Goal: Task Accomplishment & Management: Use online tool/utility

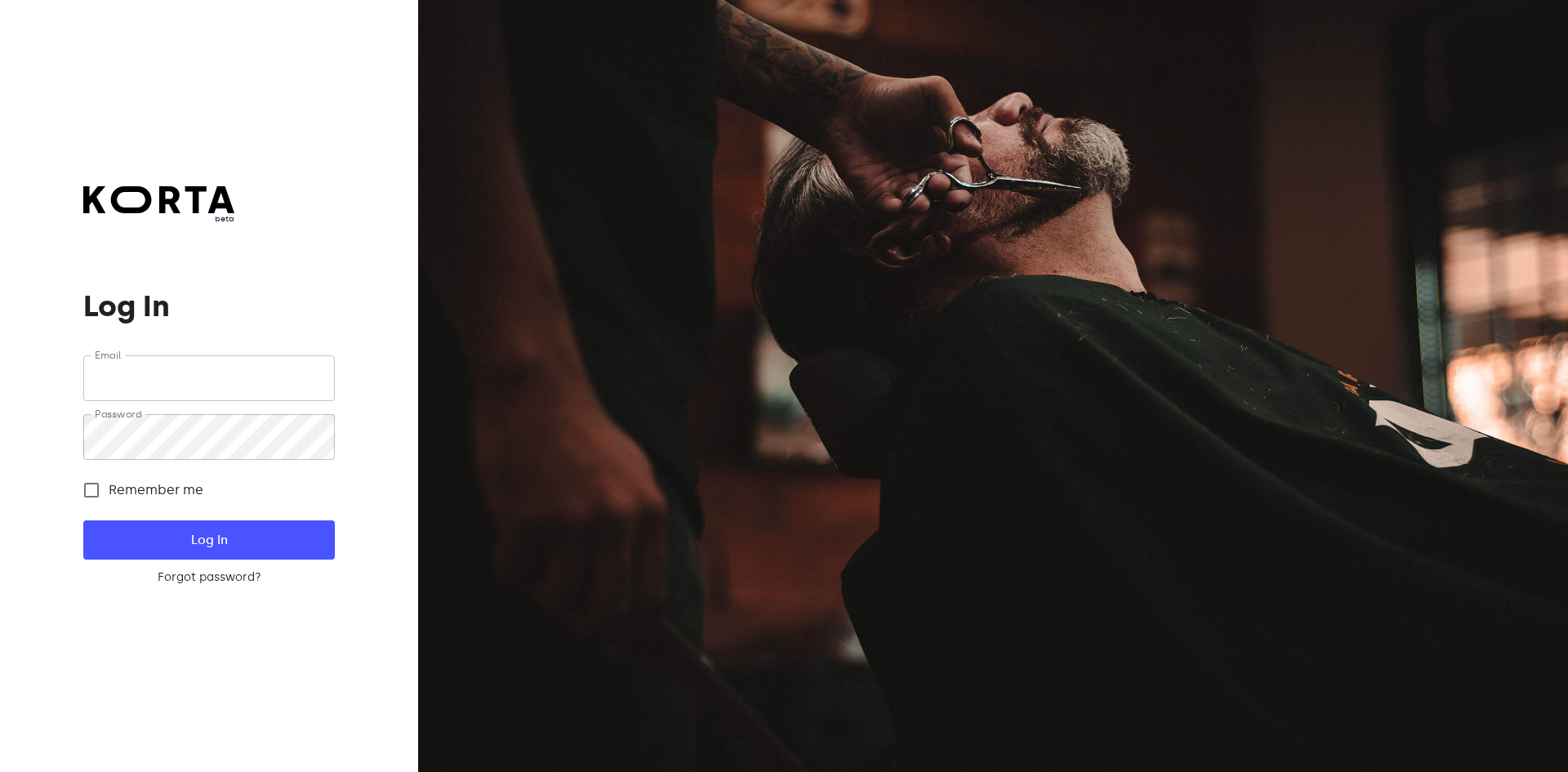
type input "[EMAIL_ADDRESS][DOMAIN_NAME]"
click at [276, 521] on button "Log In" at bounding box center [209, 540] width 251 height 39
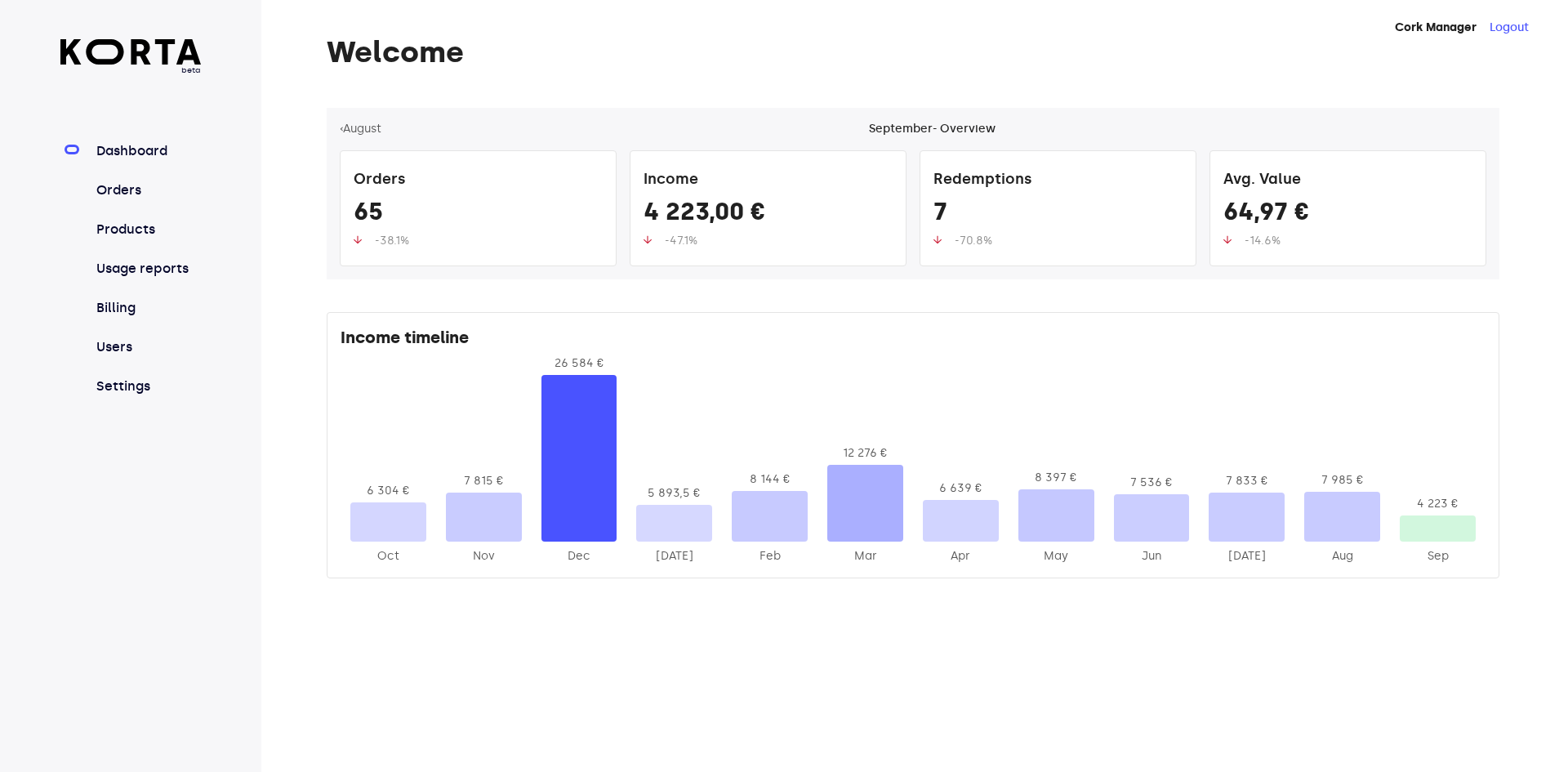
click at [145, 187] on link "Orders" at bounding box center [148, 190] width 109 height 19
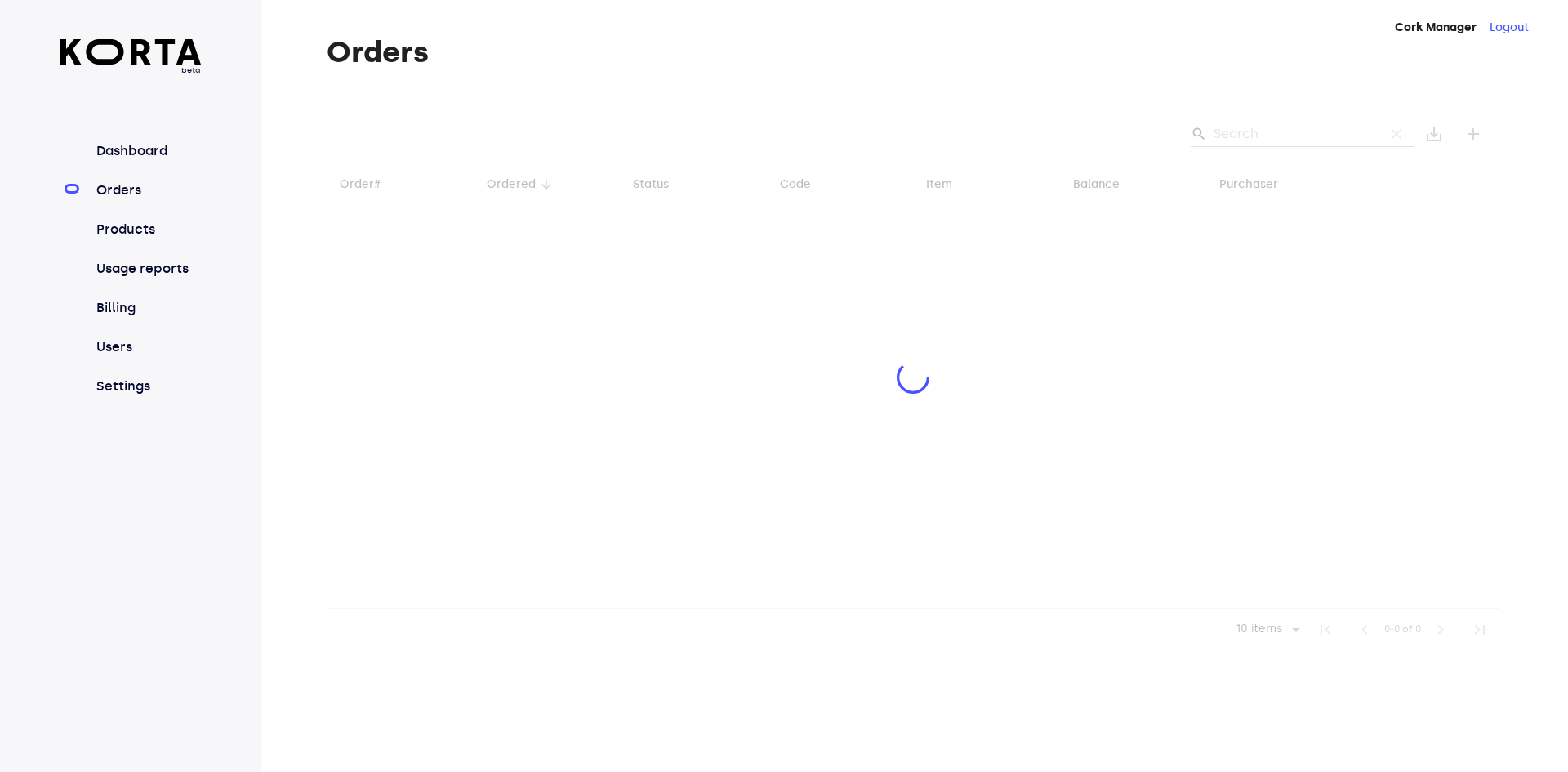
click at [1291, 131] on div at bounding box center [913, 380] width 1173 height 543
click at [1293, 127] on div at bounding box center [913, 380] width 1173 height 543
click at [1313, 129] on div at bounding box center [913, 380] width 1173 height 543
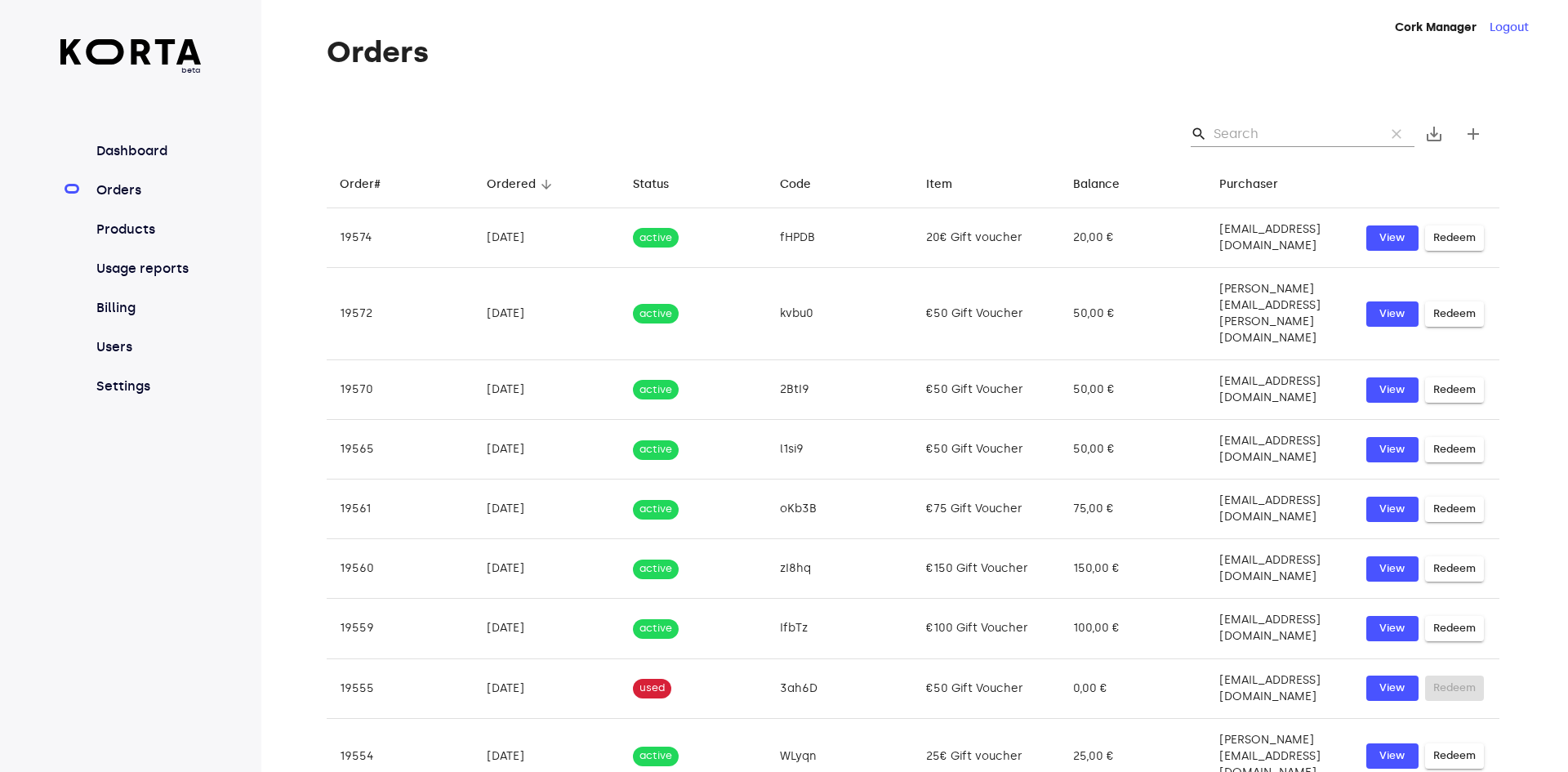
click at [1290, 132] on input "Search" at bounding box center [1293, 133] width 159 height 26
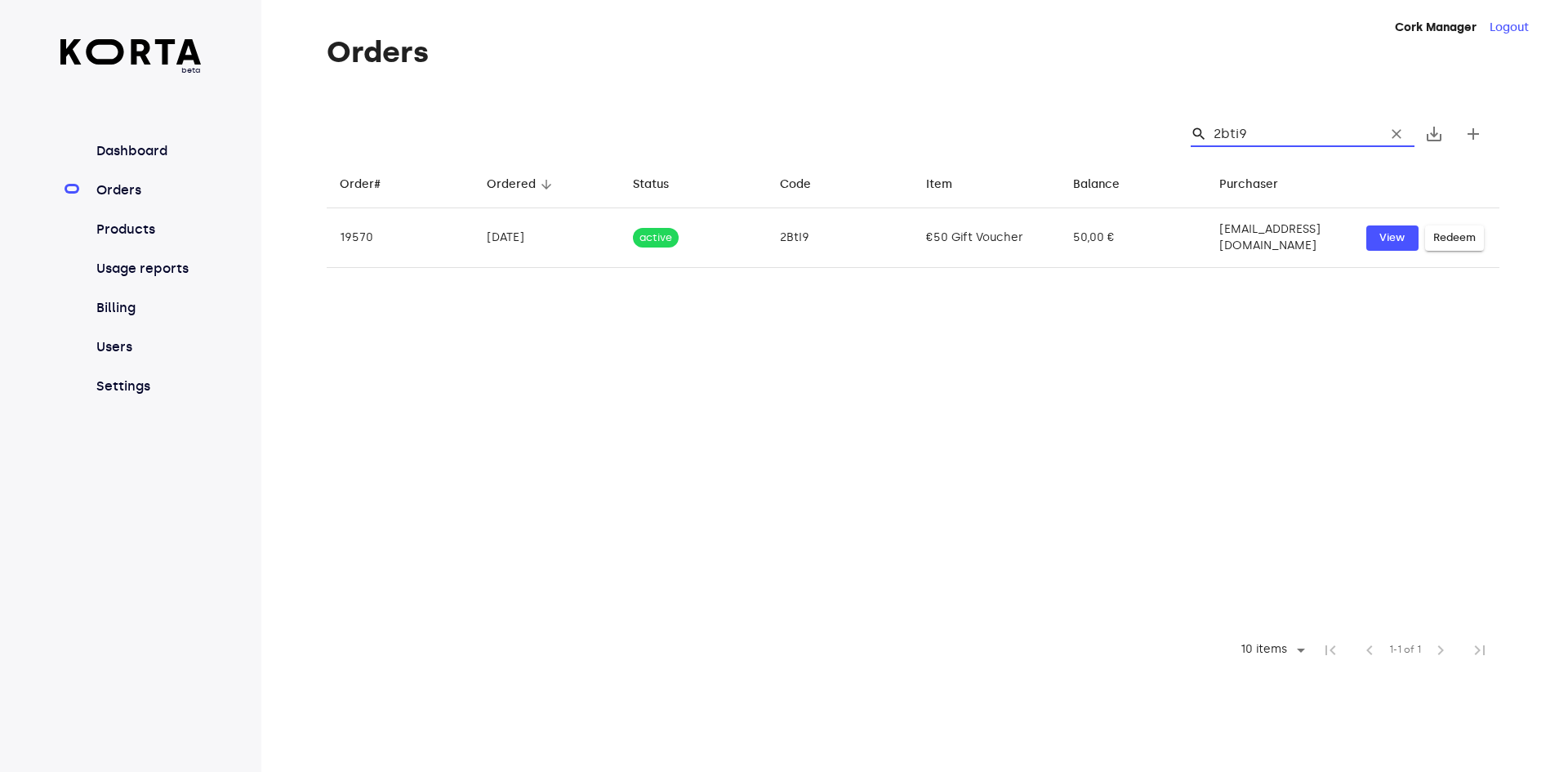
drag, startPoint x: 1244, startPoint y: 129, endPoint x: 1011, endPoint y: 129, distance: 233.0
click at [1011, 129] on div "search 2bti9 clear save_alt add" at bounding box center [913, 134] width 1173 height 53
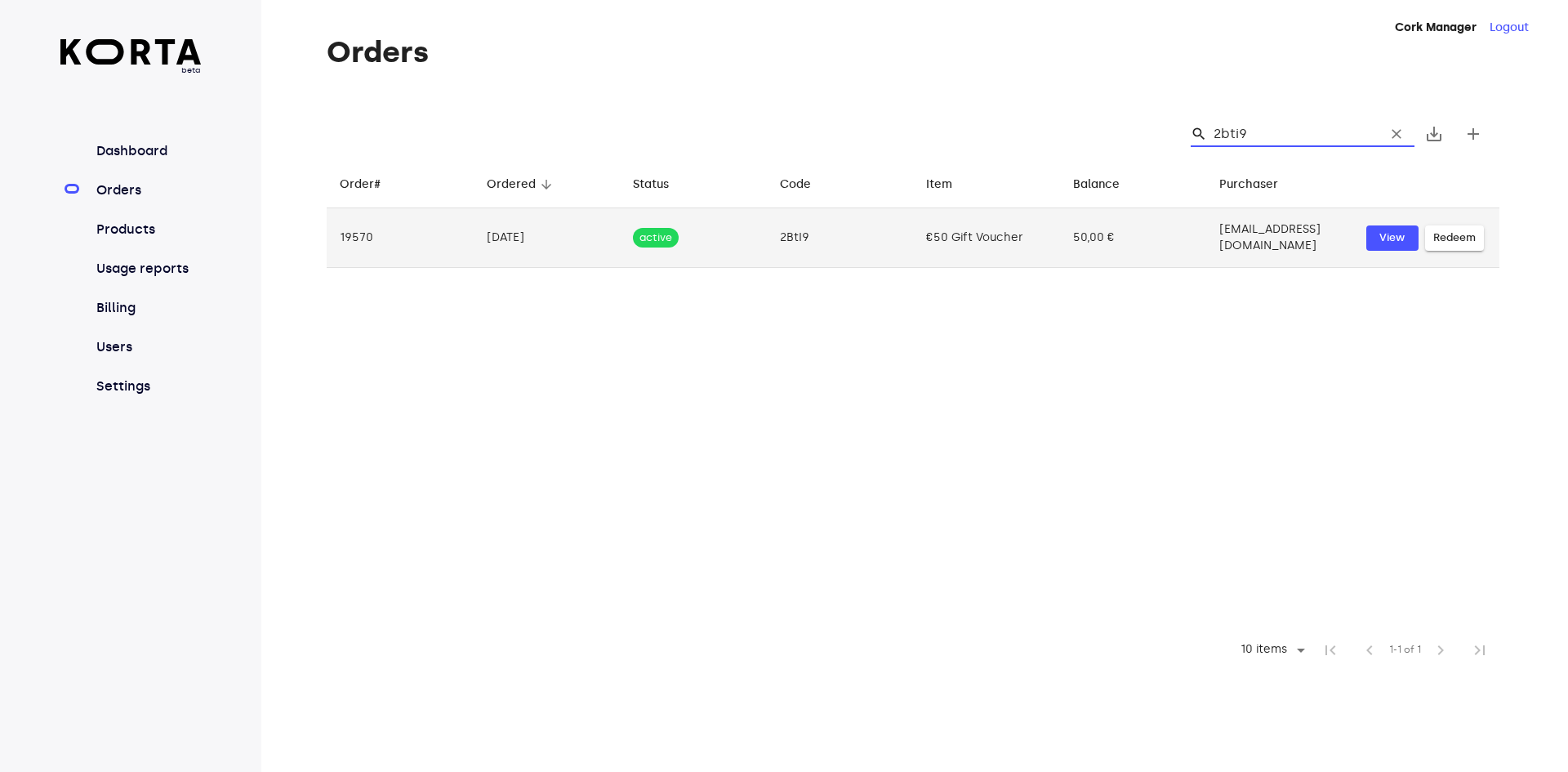
type input "2bti9"
click at [1473, 239] on span "Redeem" at bounding box center [1455, 238] width 43 height 18
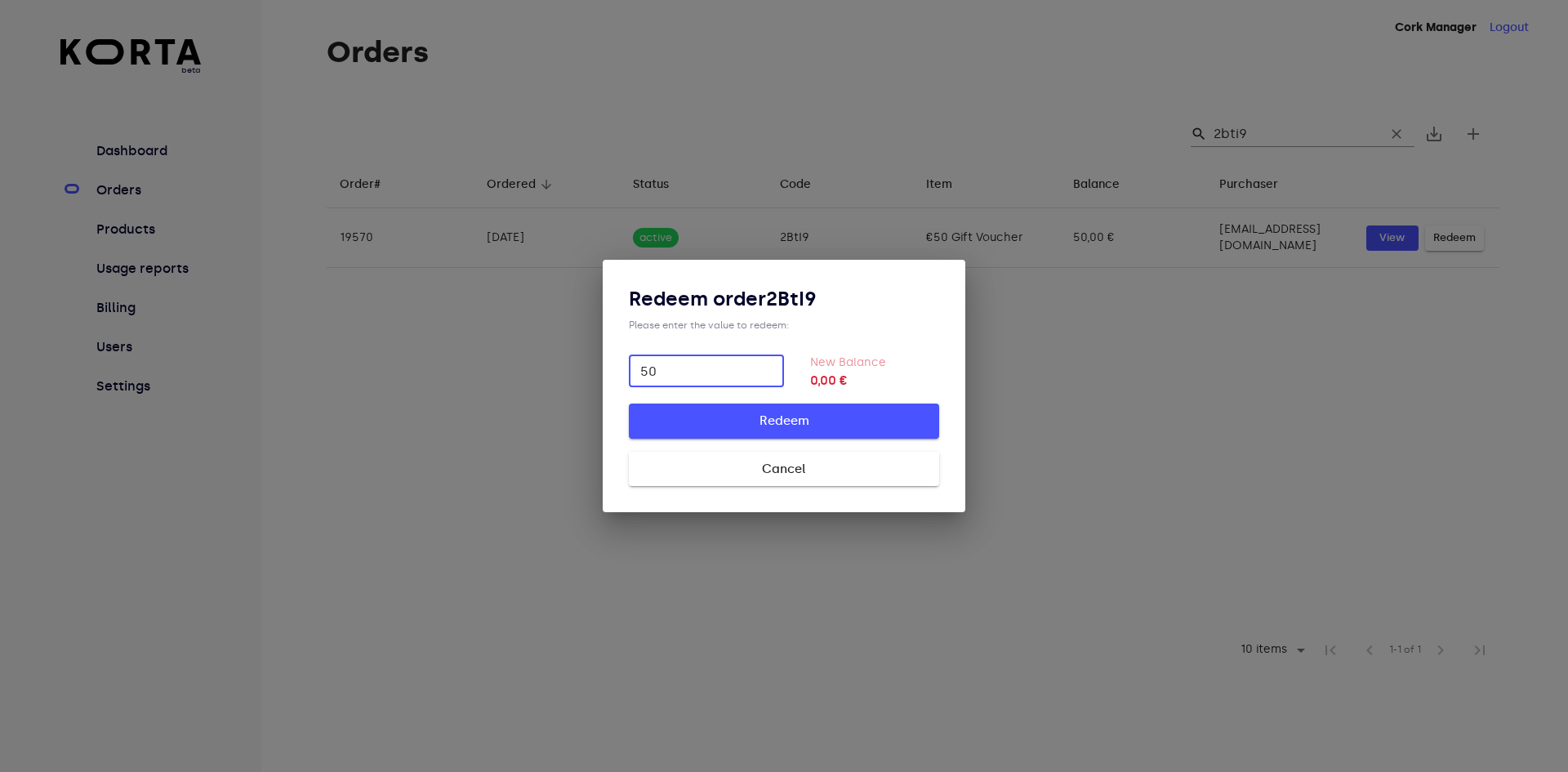
type input "50"
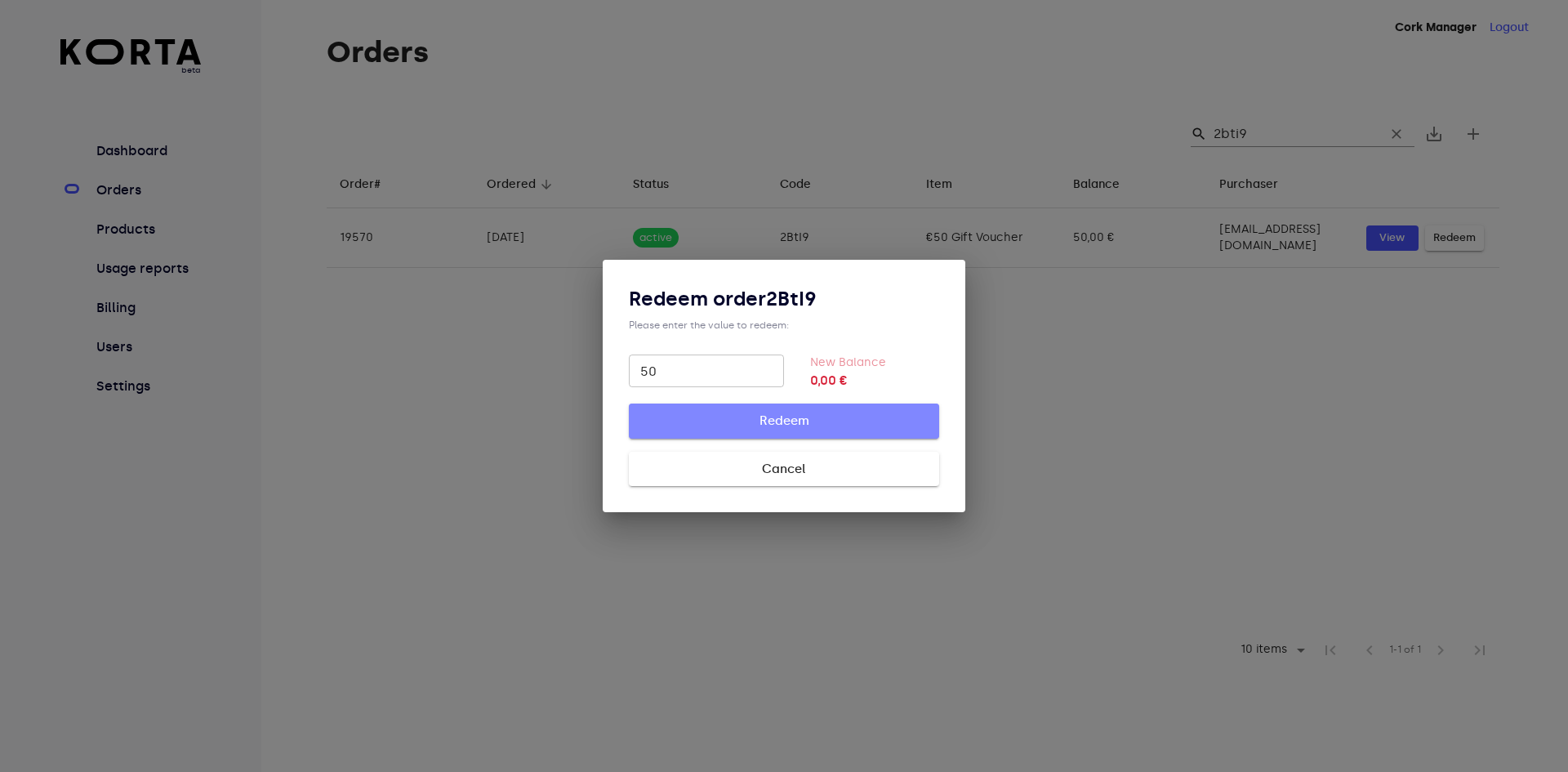
click at [722, 427] on span "Redeem" at bounding box center [784, 421] width 258 height 21
